Goal: Information Seeking & Learning: Learn about a topic

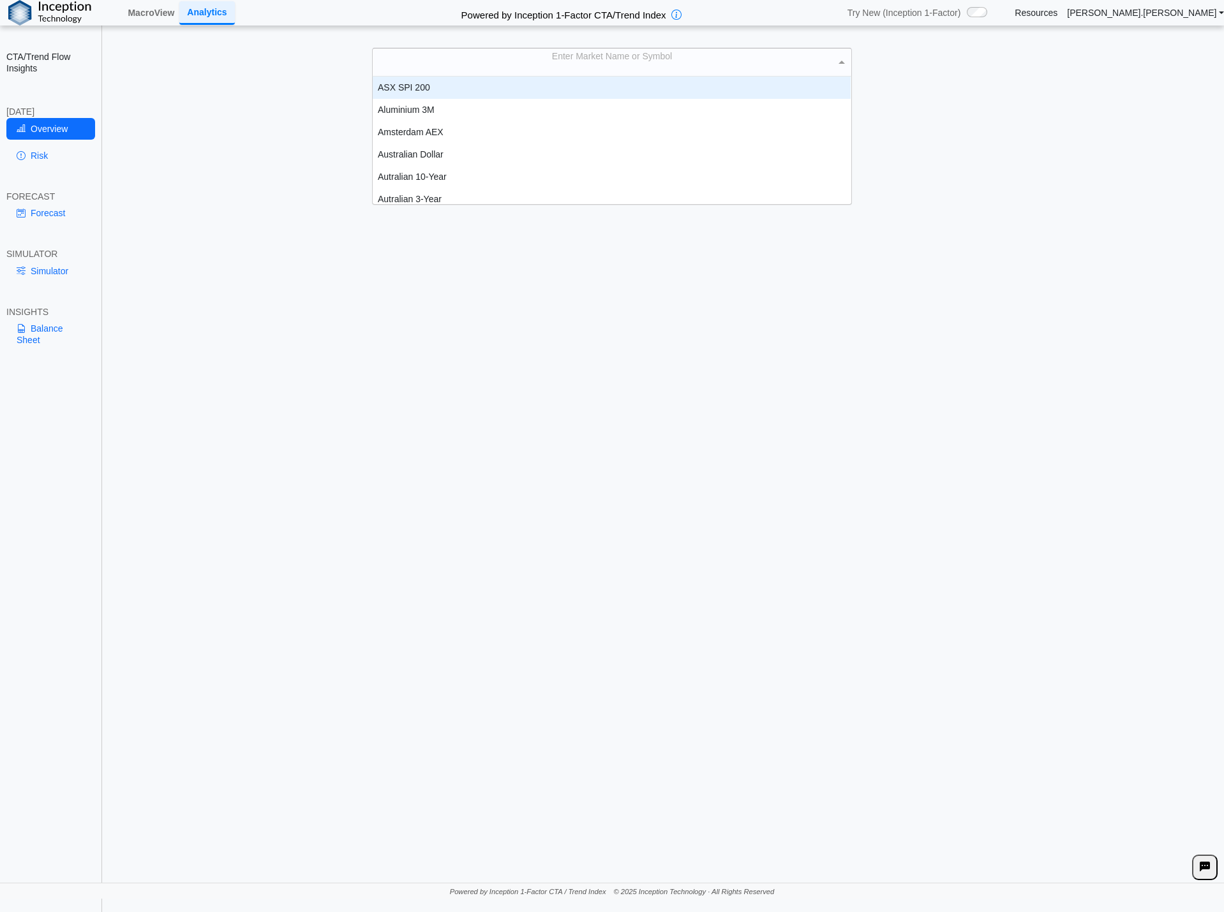
click at [549, 68] on div "Enter Market Name or Symbol" at bounding box center [612, 61] width 478 height 27
type input "****"
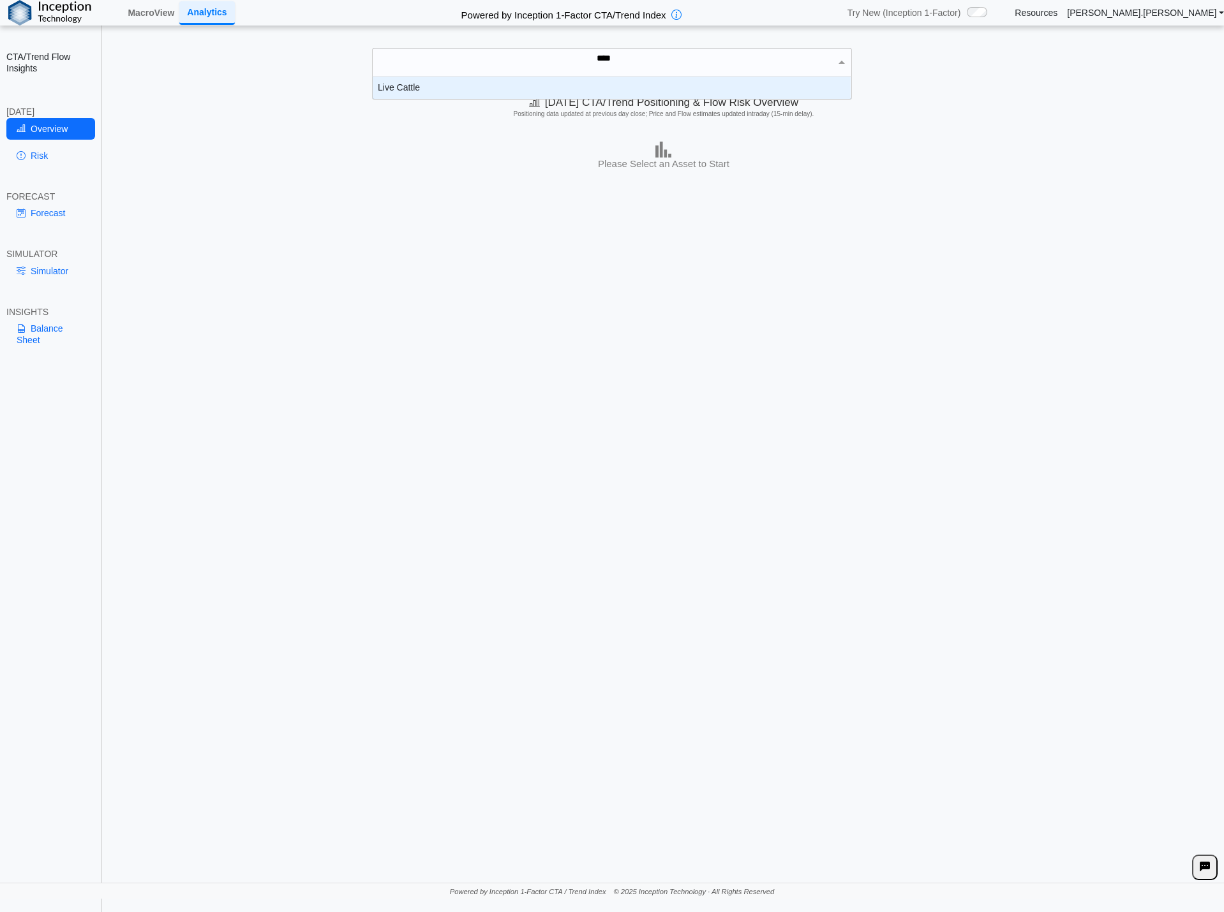
scroll to position [13, 468]
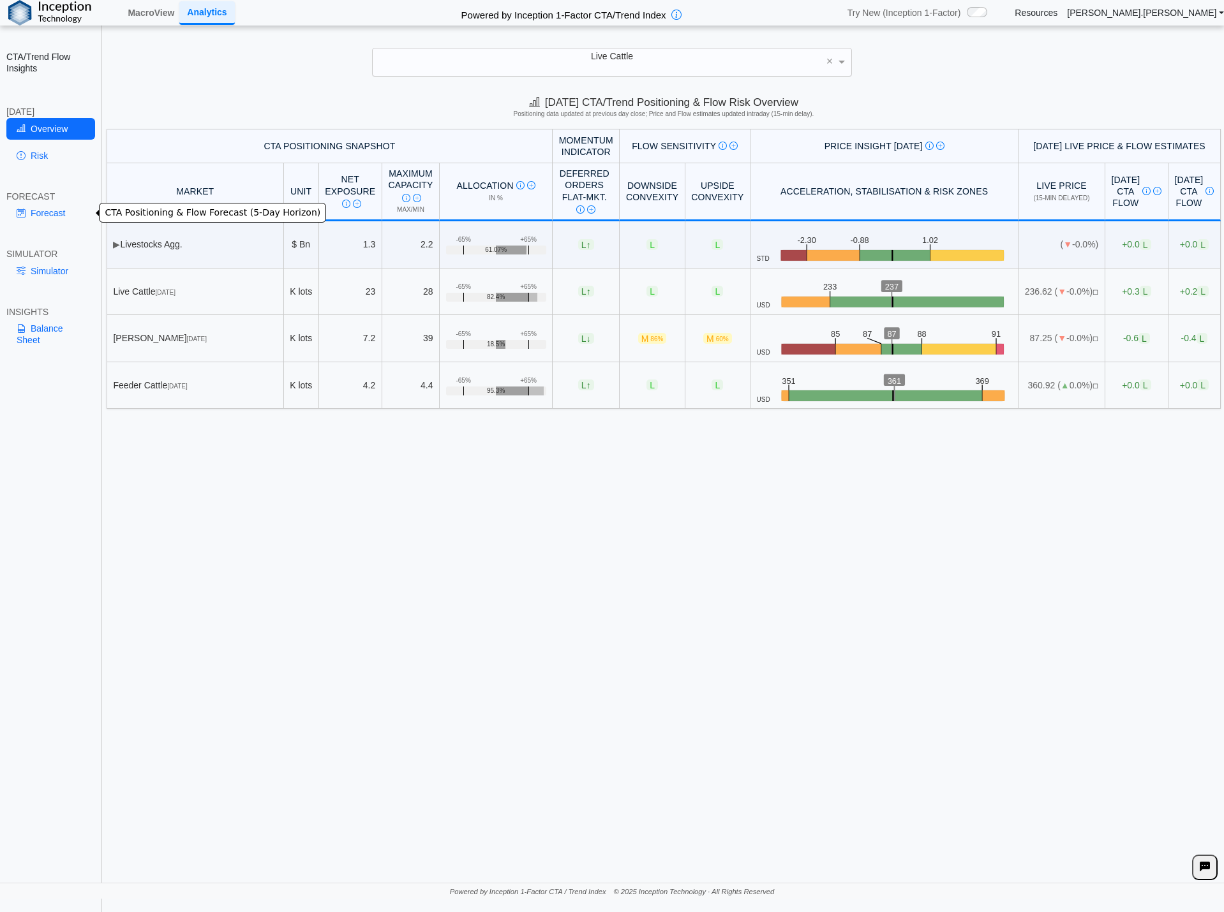
click at [41, 214] on link "Forecast" at bounding box center [50, 213] width 89 height 22
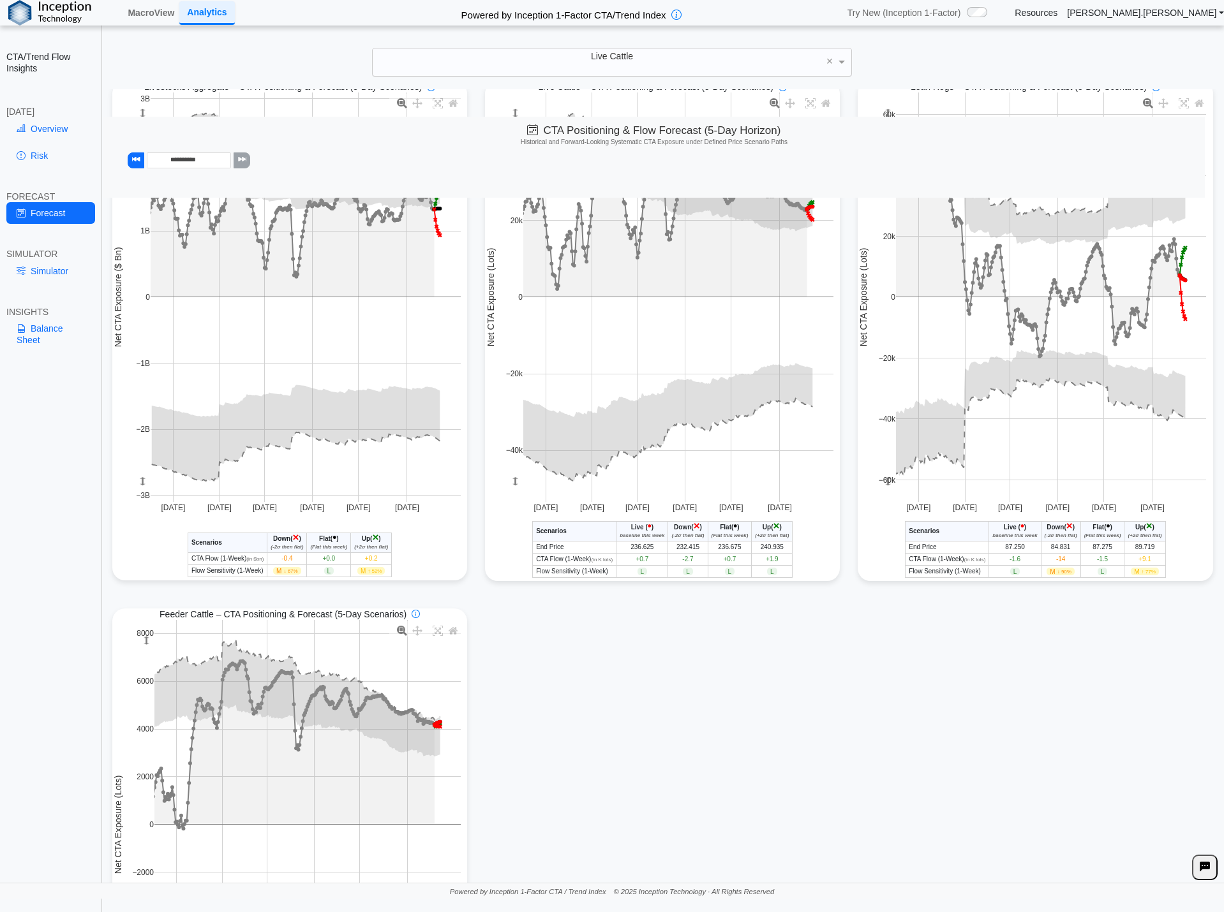
scroll to position [0, 0]
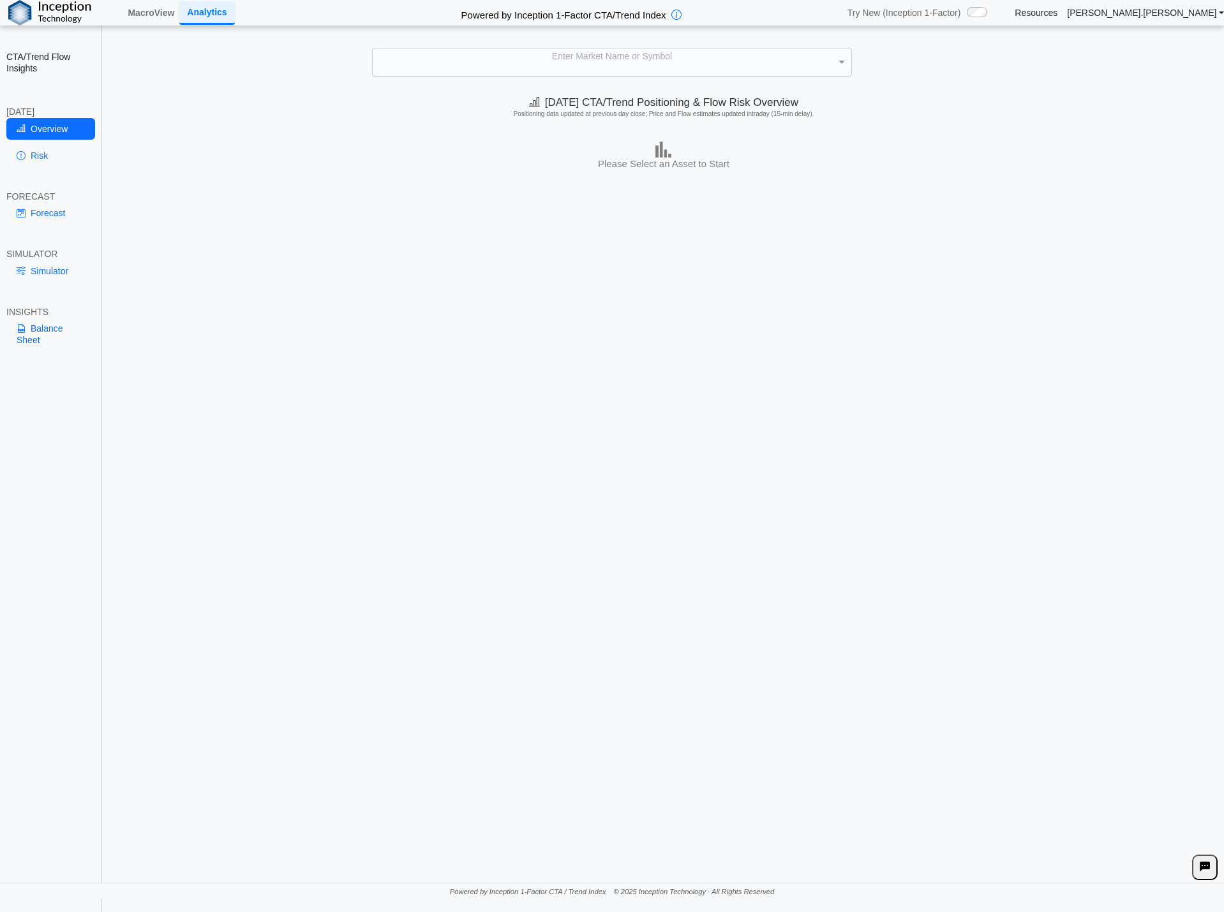
click at [516, 61] on div "Enter Market Name or Symbol" at bounding box center [612, 61] width 478 height 27
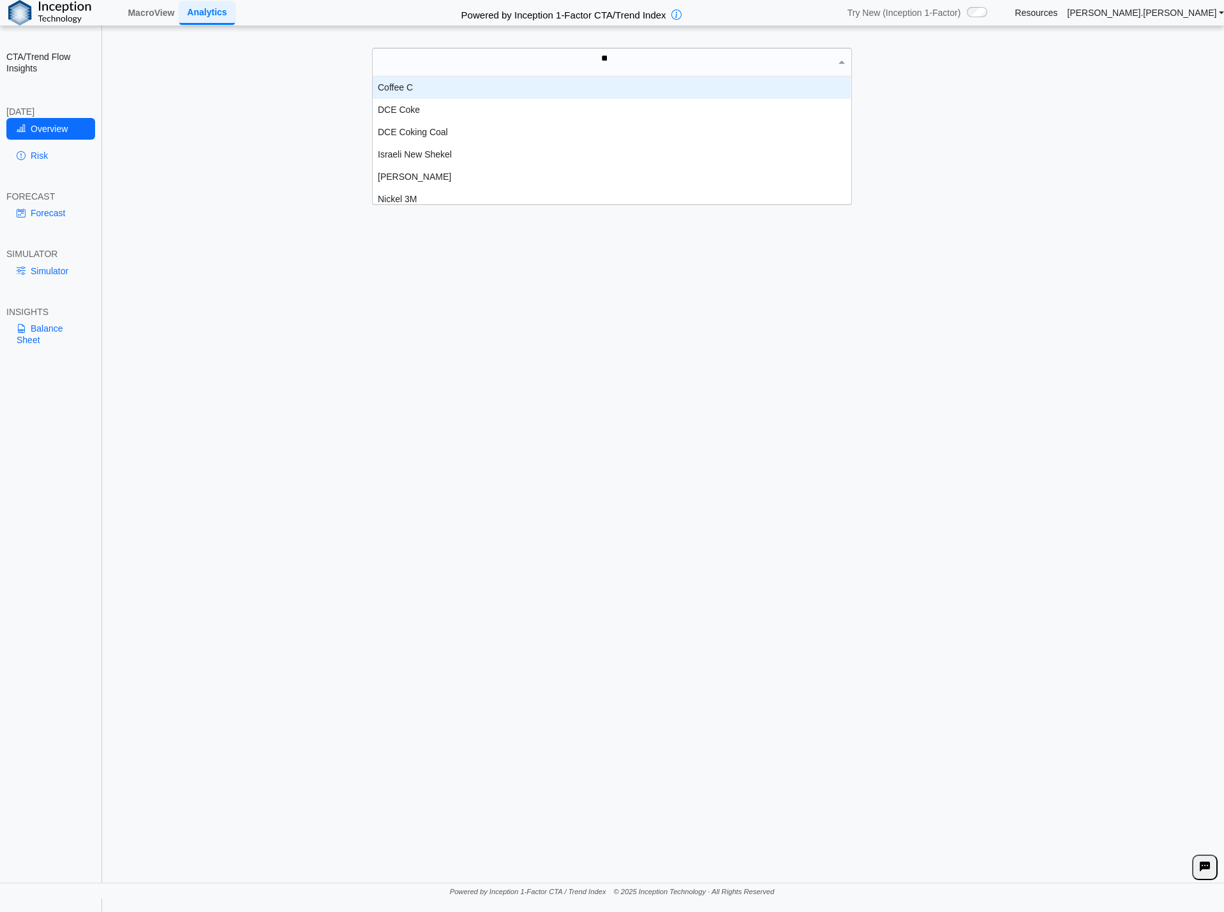
scroll to position [35, 468]
type input "*"
type input "****"
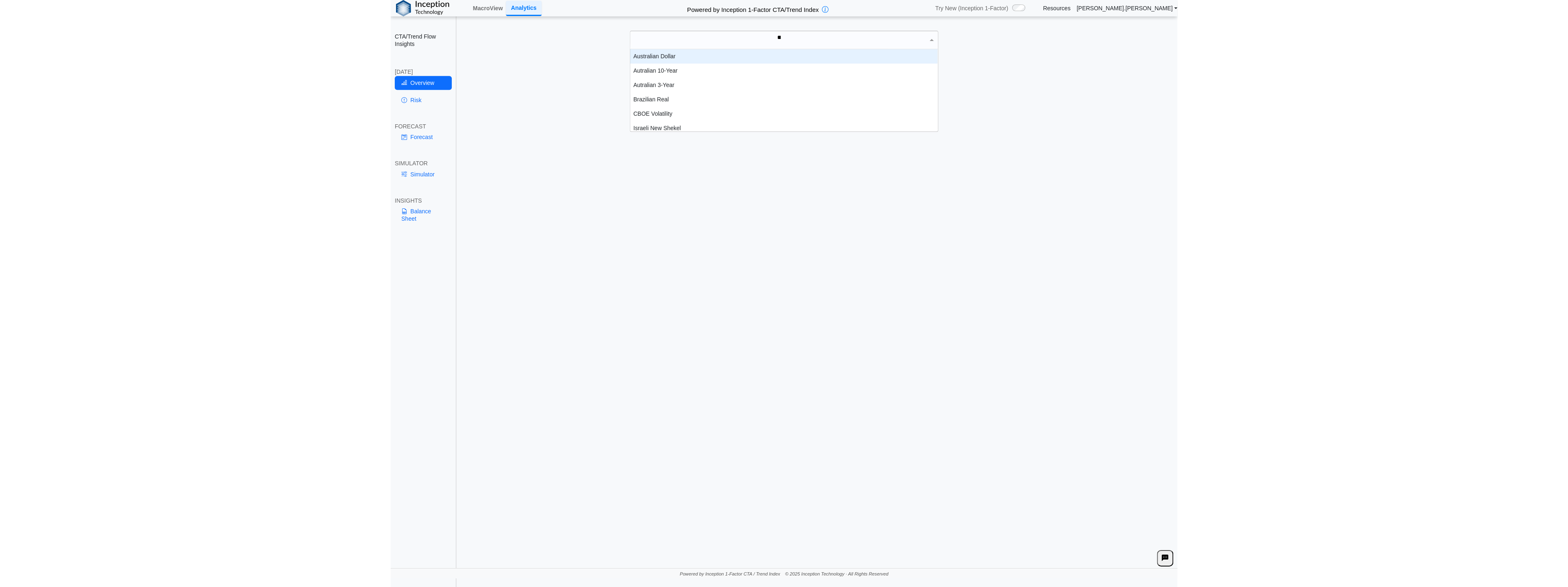
scroll to position [8, 301]
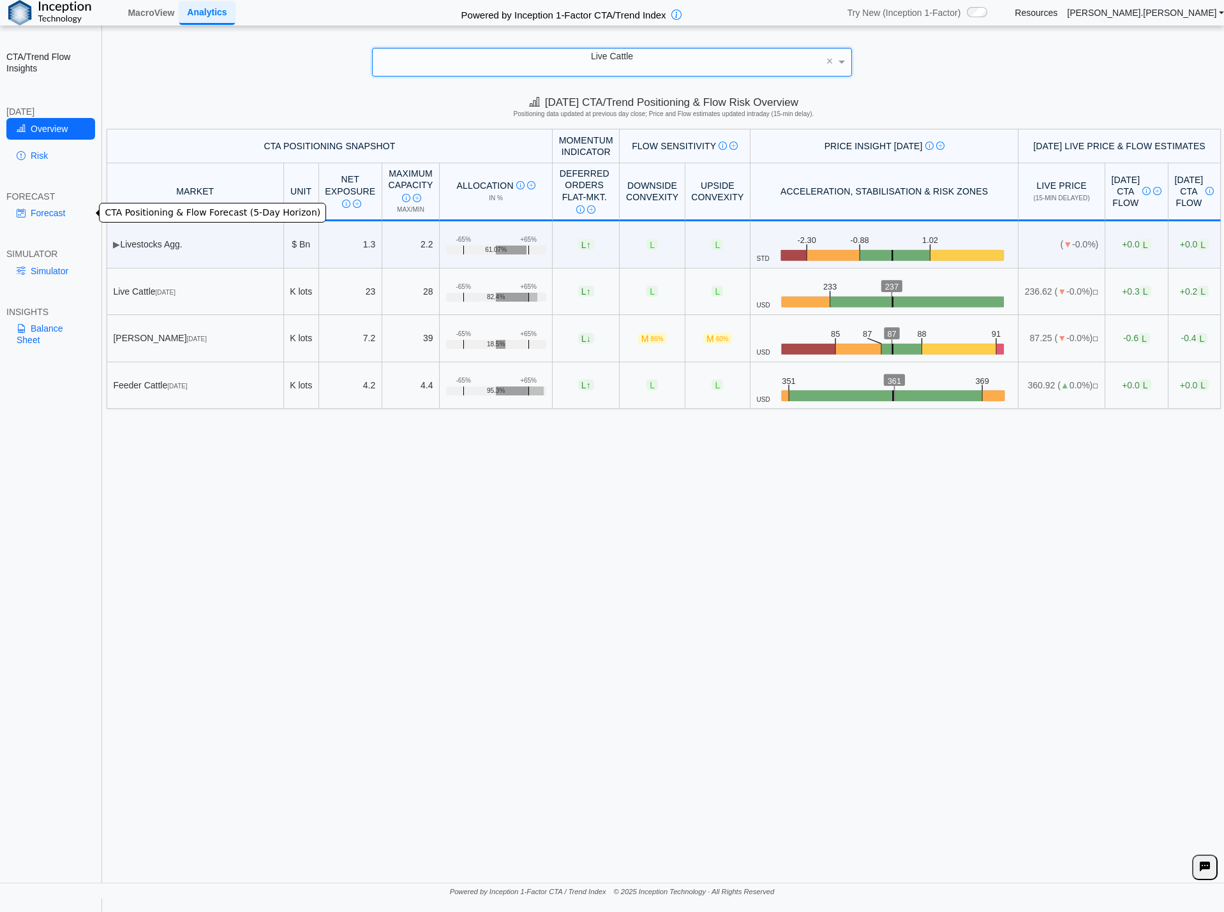
click at [41, 214] on link "Forecast" at bounding box center [50, 213] width 89 height 22
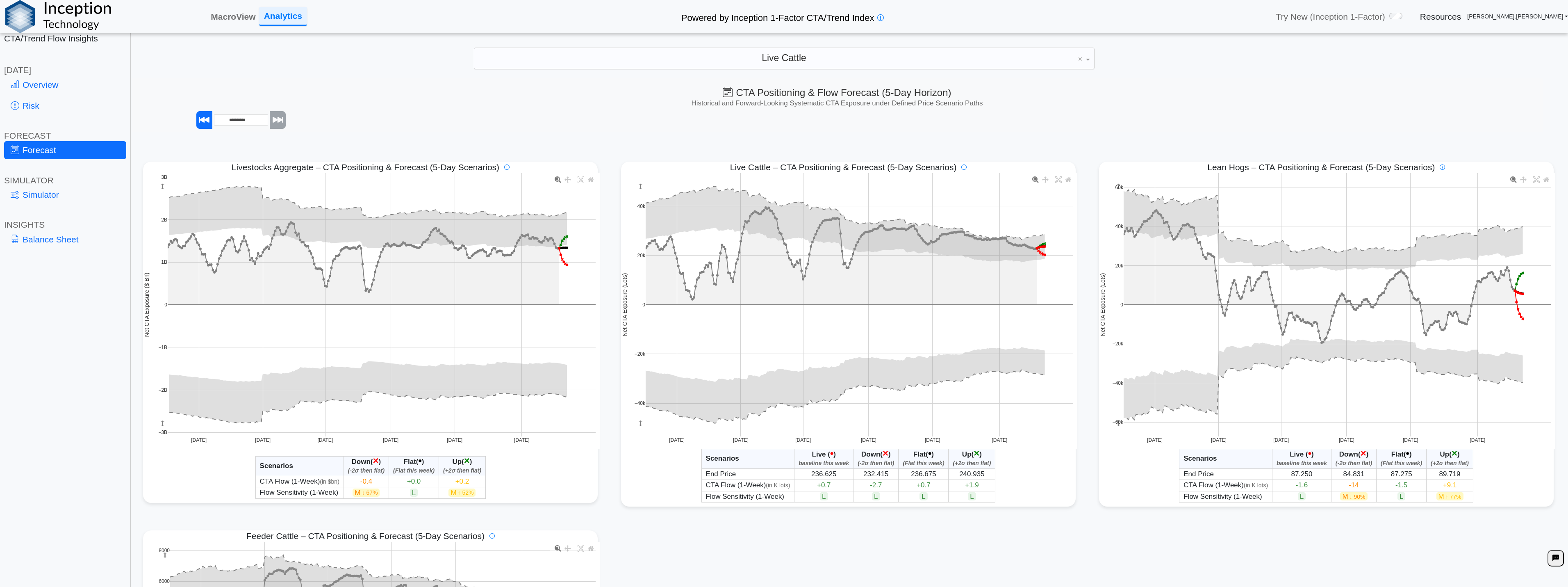
click at [44, 204] on div "Simulator" at bounding box center [65, 196] width 122 height 21
click at [45, 192] on link "Simulator" at bounding box center [65, 194] width 122 height 17
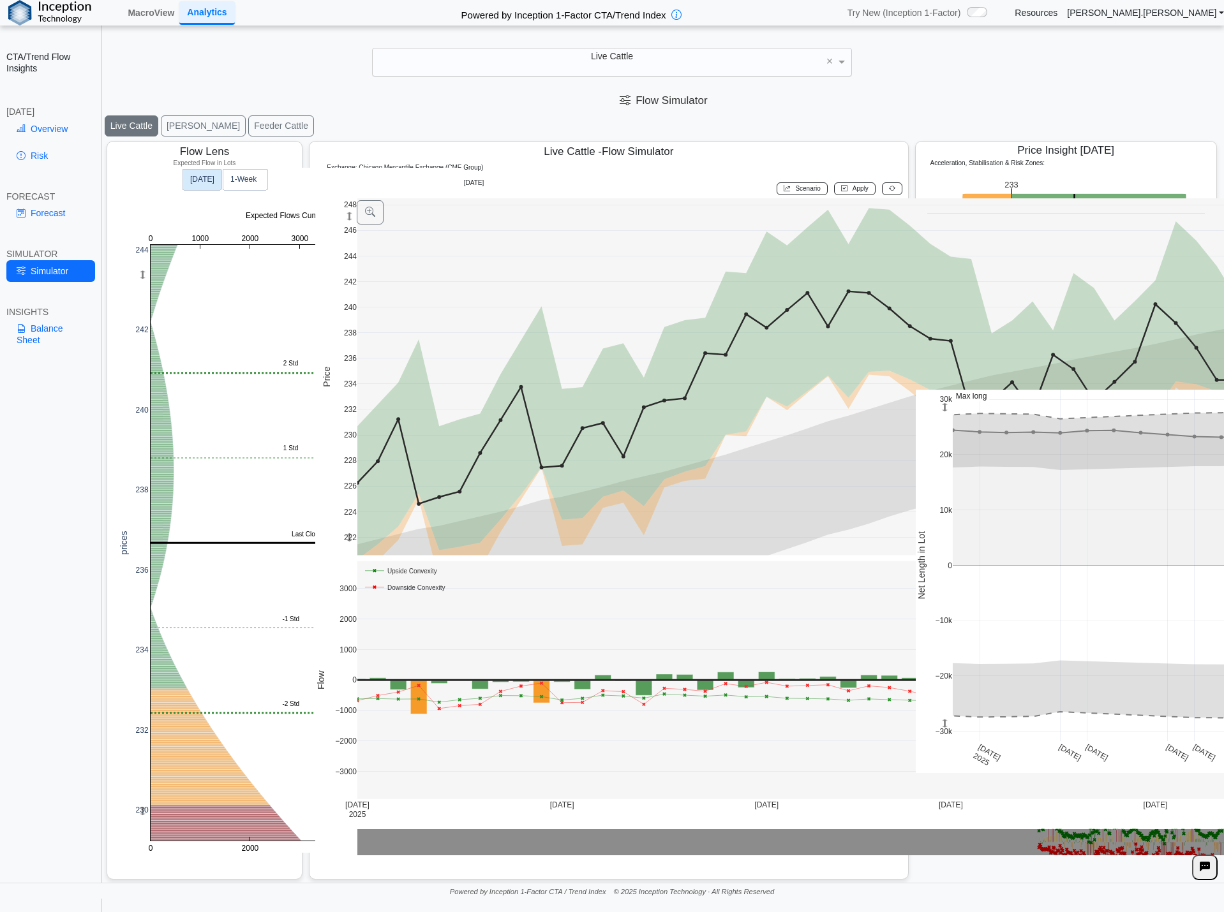
scroll to position [2, 0]
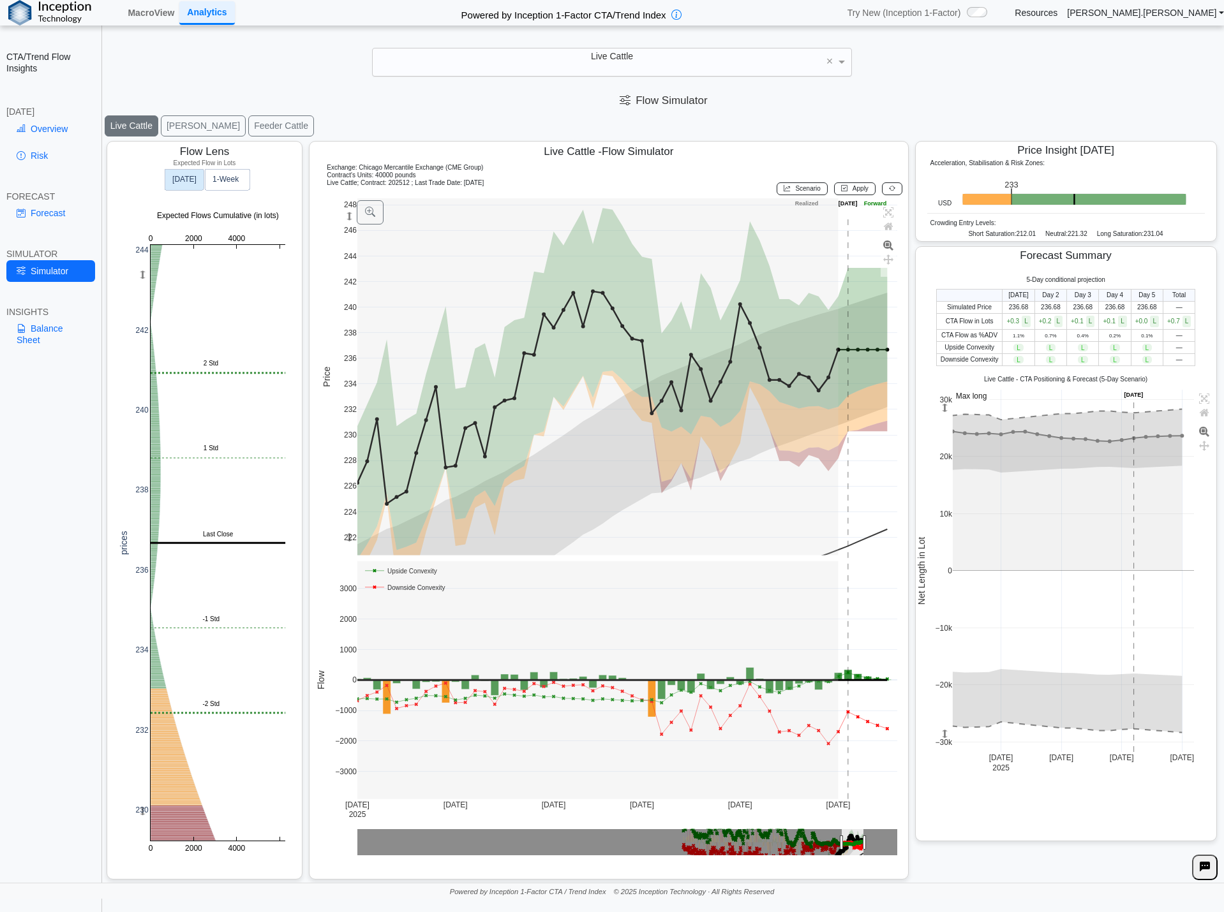
click at [576, 67] on div "Live Cattle" at bounding box center [612, 61] width 478 height 27
type input "****"
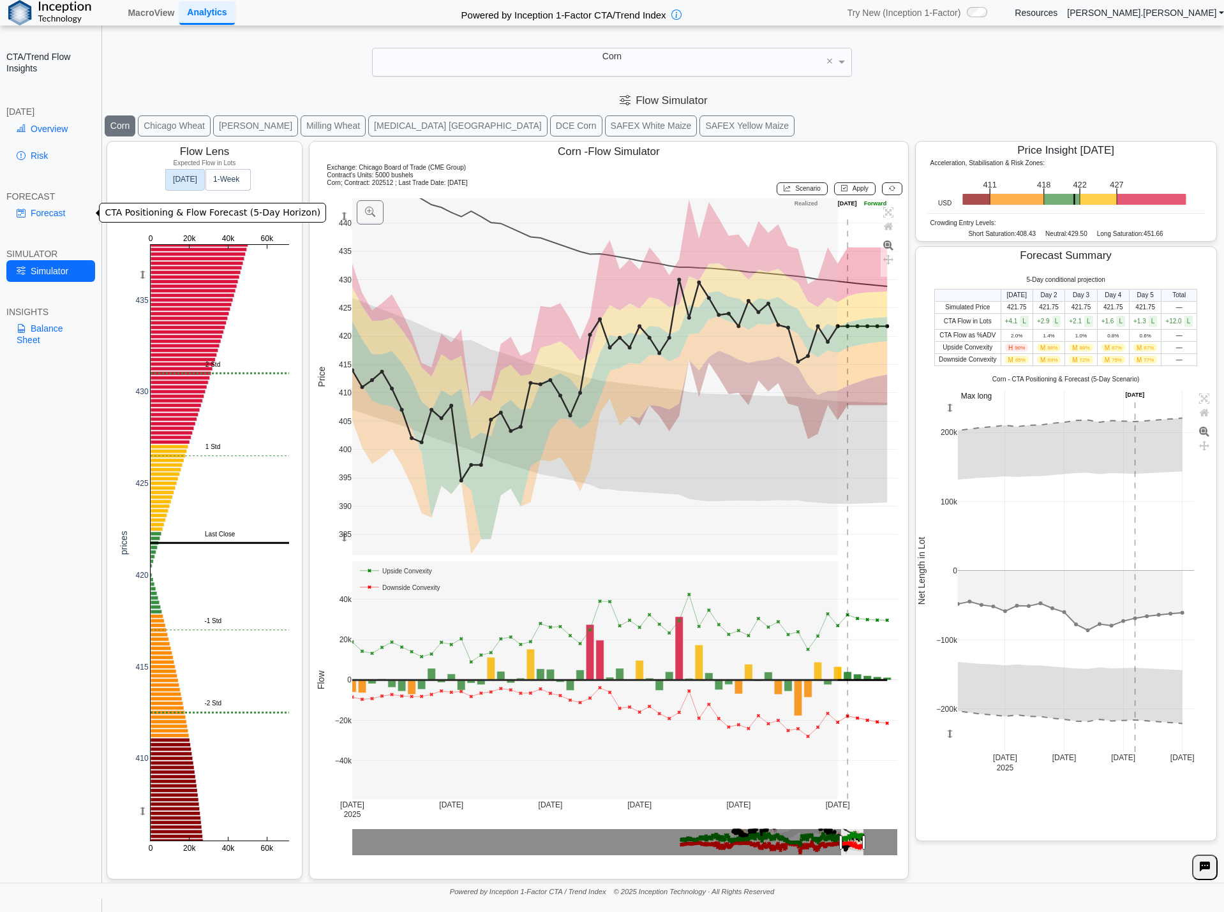
click at [78, 213] on link "Forecast" at bounding box center [50, 213] width 89 height 22
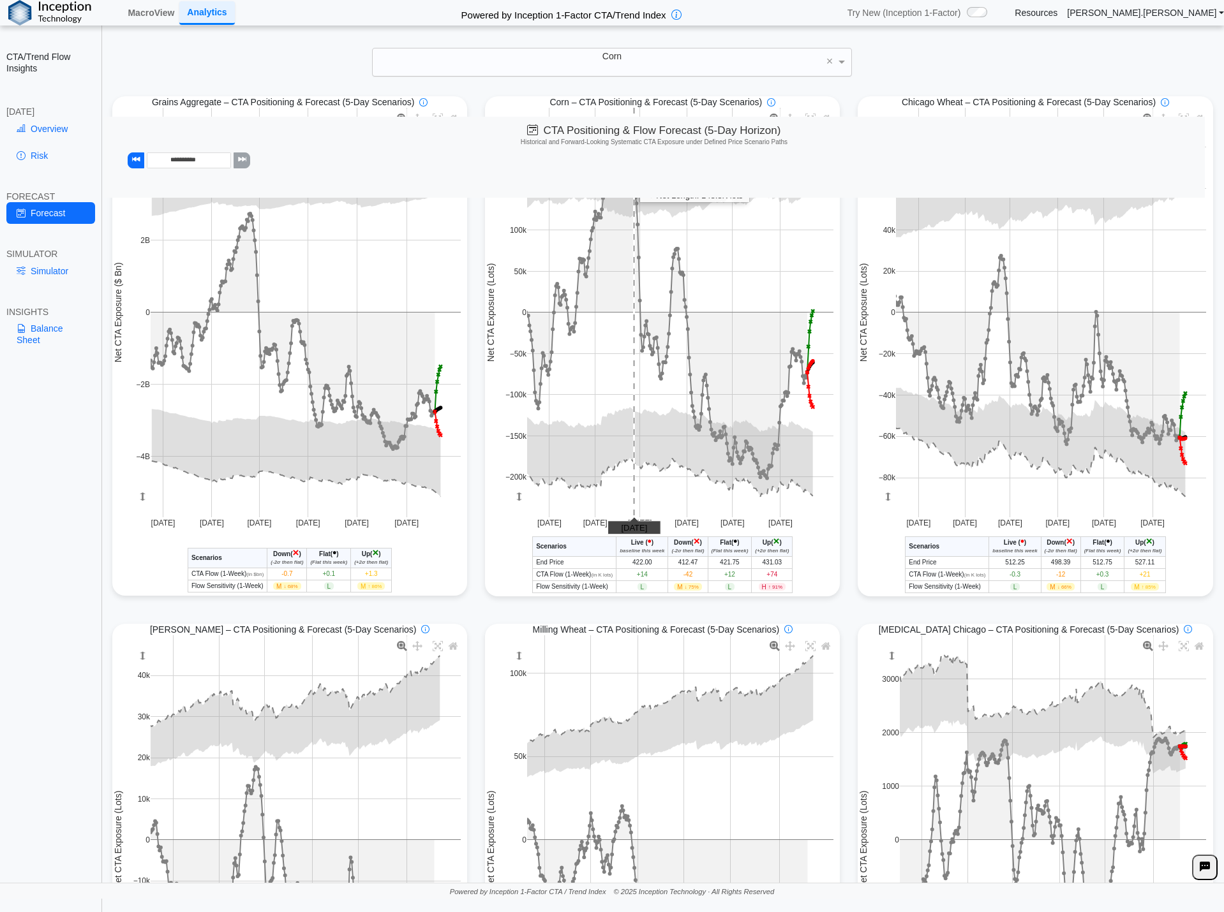
scroll to position [0, 0]
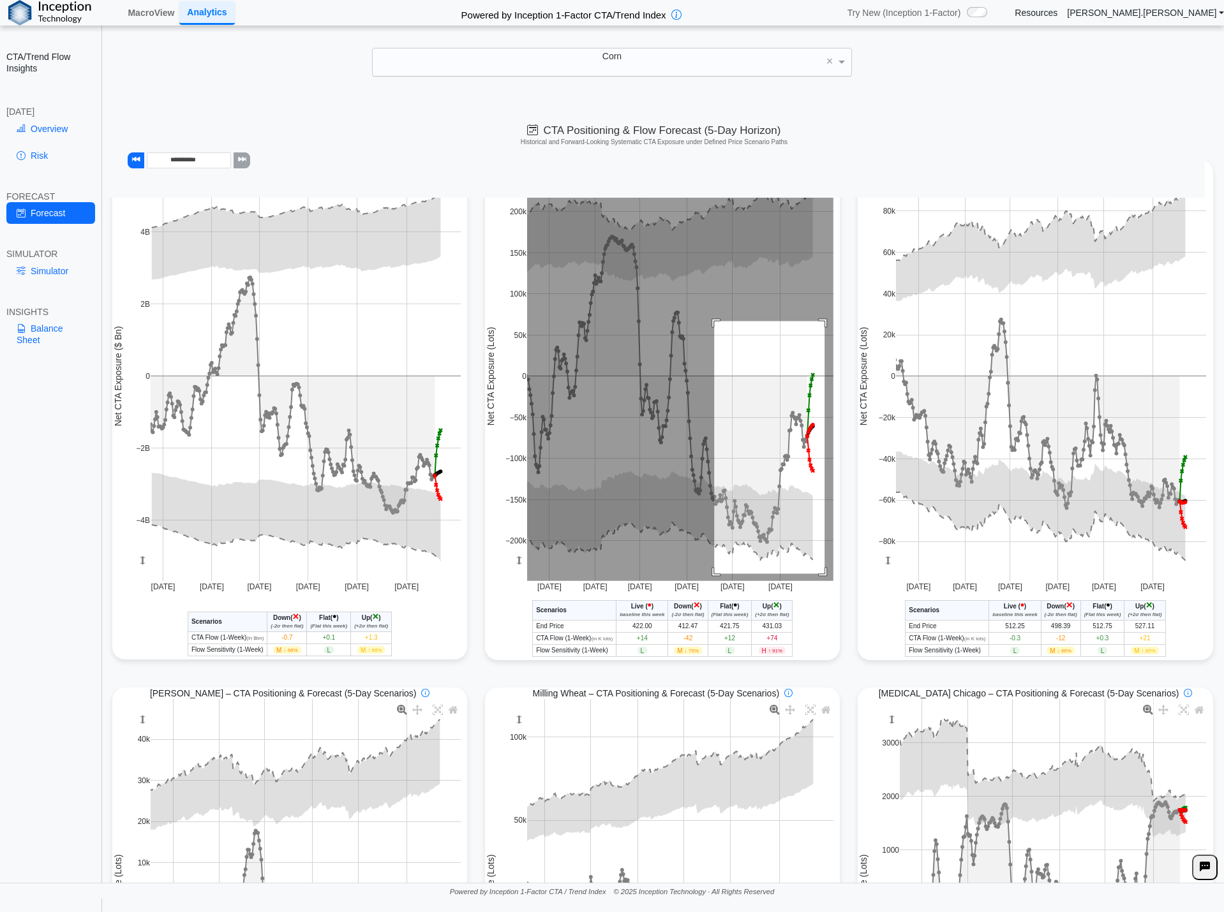
drag, startPoint x: 709, startPoint y: 322, endPoint x: 820, endPoint y: 575, distance: 275.7
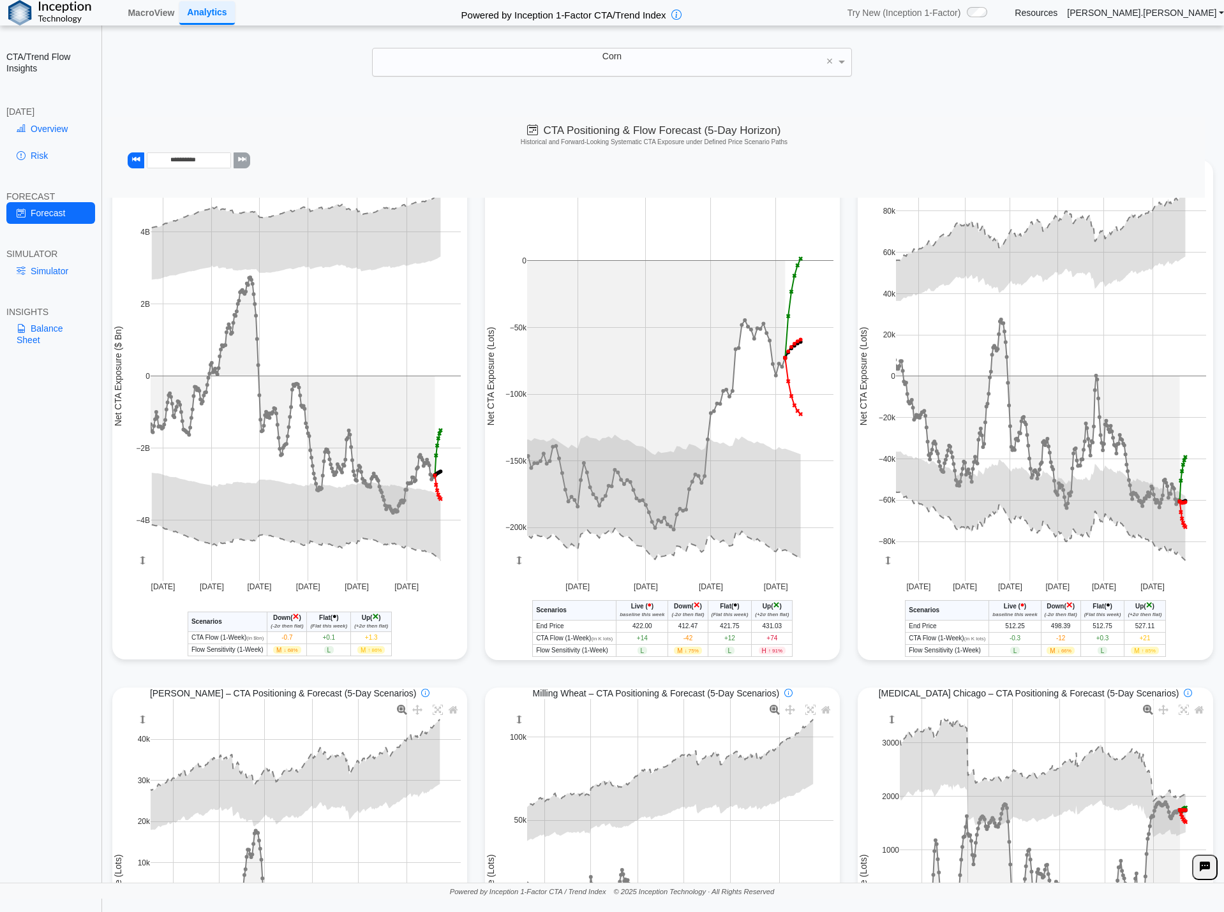
click at [598, 195] on div "**********" at bounding box center [653, 157] width 1101 height 81
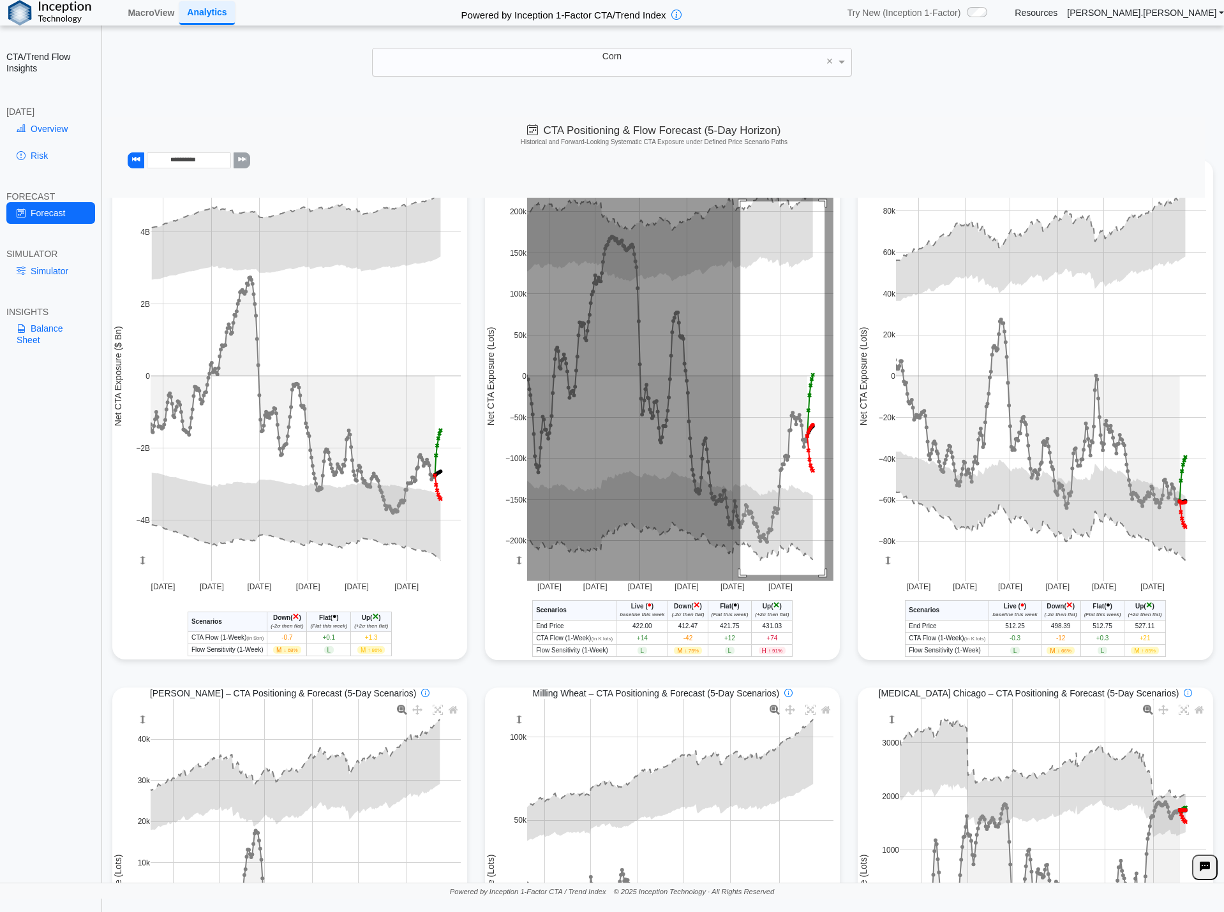
drag, startPoint x: 736, startPoint y: 202, endPoint x: 820, endPoint y: 576, distance: 383.2
